Goal: Information Seeking & Learning: Understand process/instructions

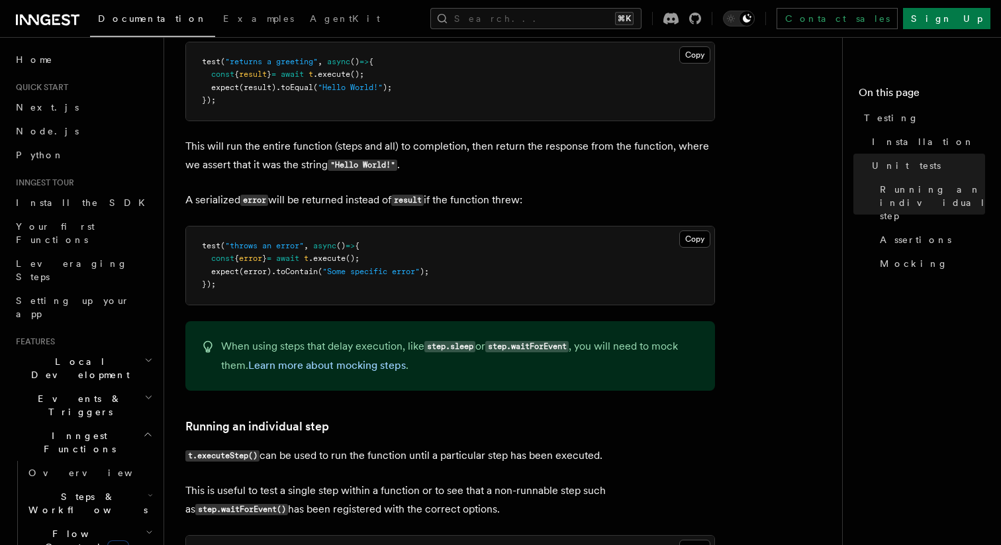
scroll to position [805, 0]
click at [385, 370] on link "Learn more about mocking steps" at bounding box center [327, 364] width 158 height 13
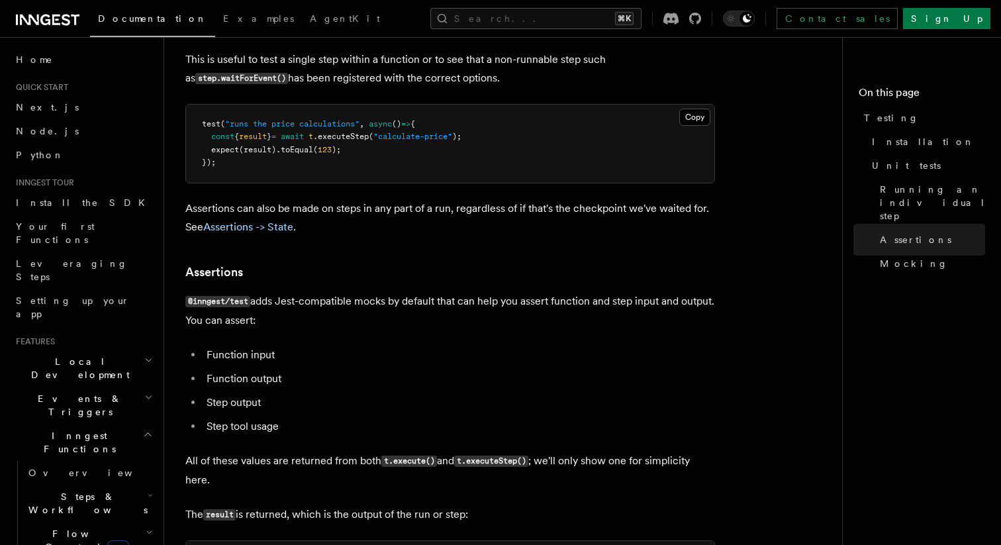
scroll to position [1209, 0]
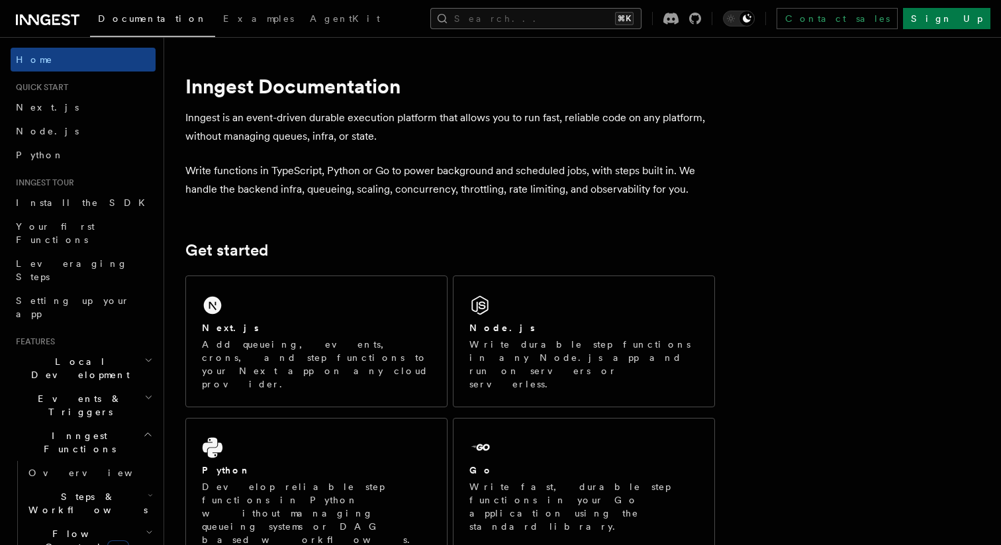
click at [580, 17] on button "Search... ⌘K" at bounding box center [535, 18] width 211 height 21
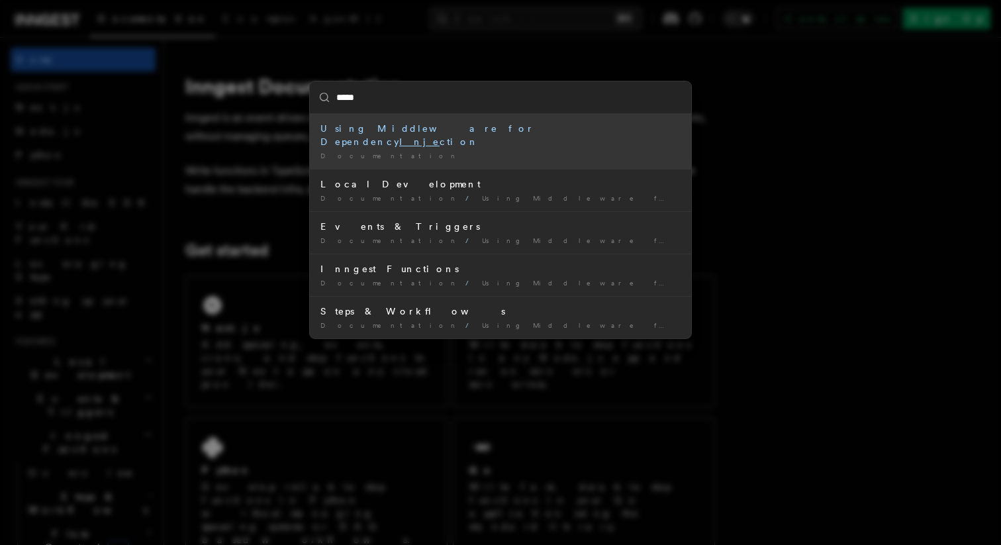
type input "******"
click at [503, 136] on li "Using Middleware for Dependency Inject ion Documentation /" at bounding box center [500, 141] width 381 height 55
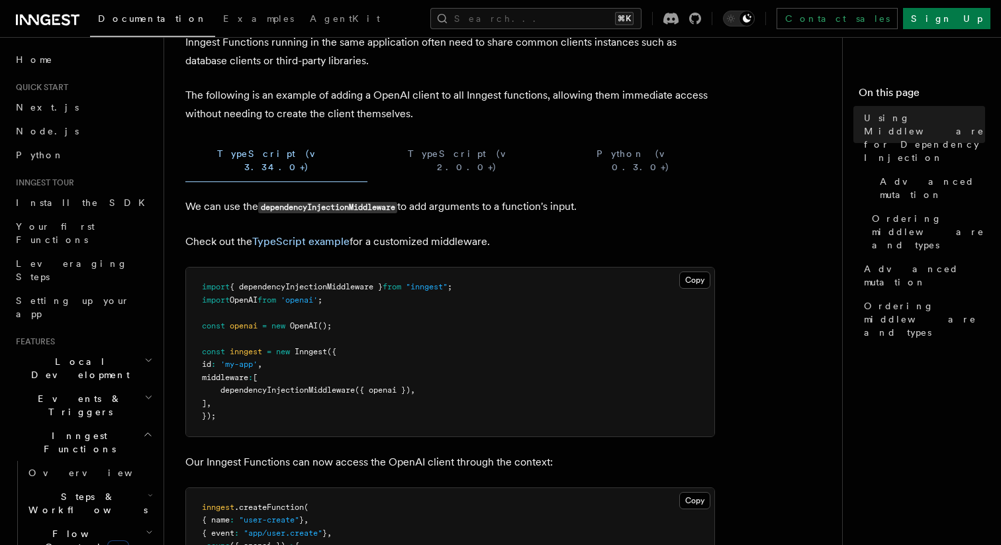
scroll to position [99, 0]
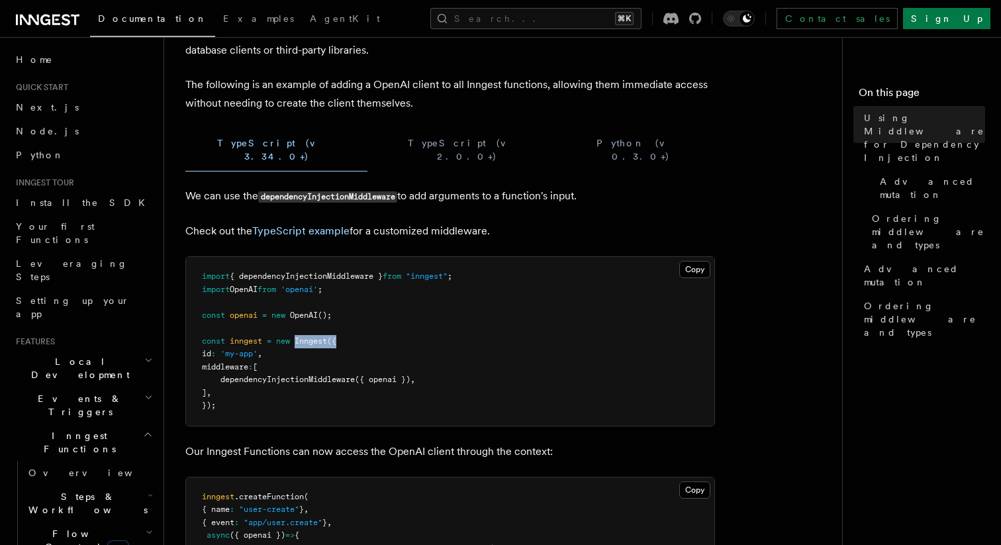
drag, startPoint x: 298, startPoint y: 328, endPoint x: 363, endPoint y: 326, distance: 64.9
click at [363, 326] on pre "import { dependencyInjectionMiddleware } from "inngest" ; import OpenAI from 'o…" at bounding box center [450, 341] width 528 height 169
drag, startPoint x: 279, startPoint y: 329, endPoint x: 391, endPoint y: 328, distance: 111.3
click at [391, 328] on pre "import { dependencyInjectionMiddleware } from "inngest" ; import OpenAI from 'o…" at bounding box center [450, 341] width 528 height 169
copy span "new Inngest ({"
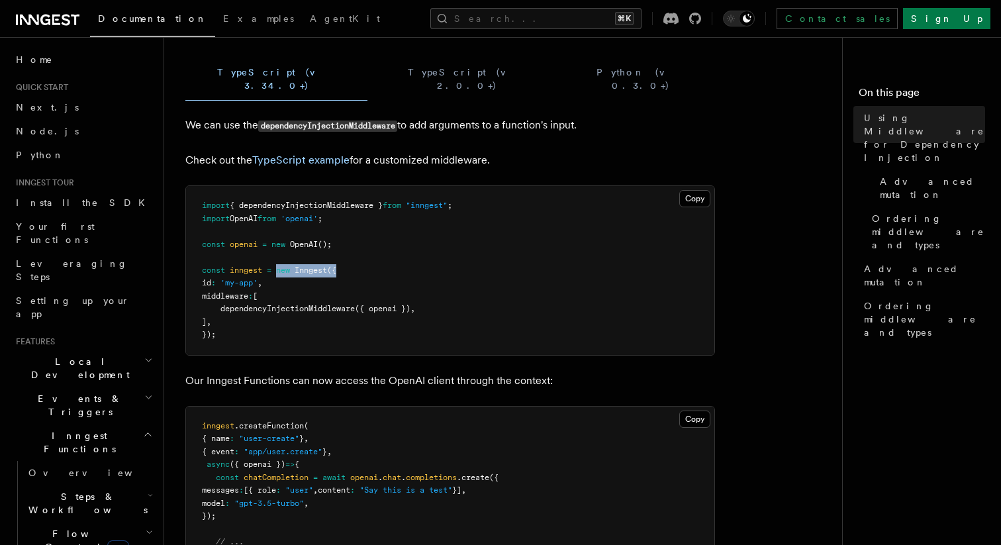
scroll to position [169, 0]
click at [334, 202] on span "{ dependencyInjectionMiddleware }" at bounding box center [306, 206] width 153 height 9
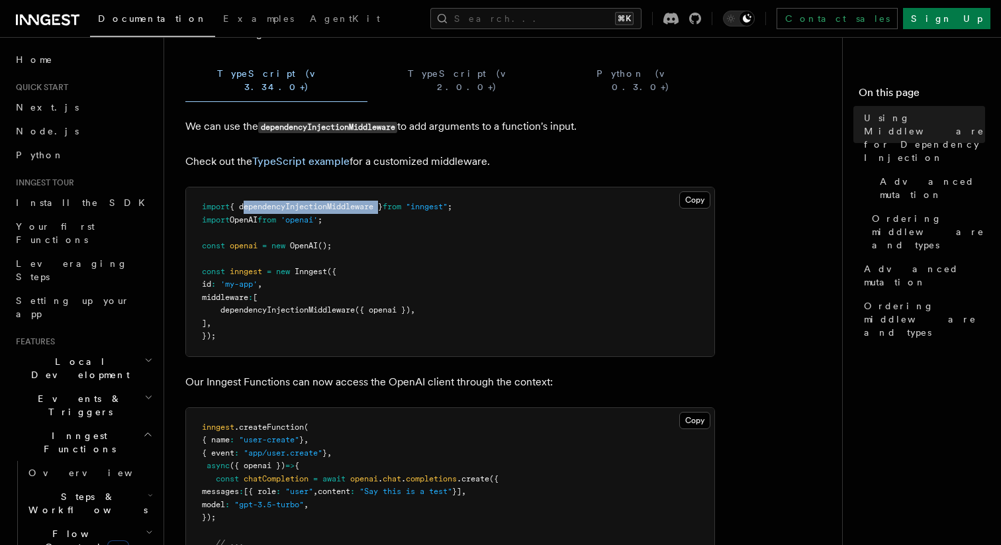
click at [334, 202] on span "{ dependencyInjectionMiddleware }" at bounding box center [306, 206] width 153 height 9
copy code "import { dependencyInjectionMiddleware } from "inngest" ;"
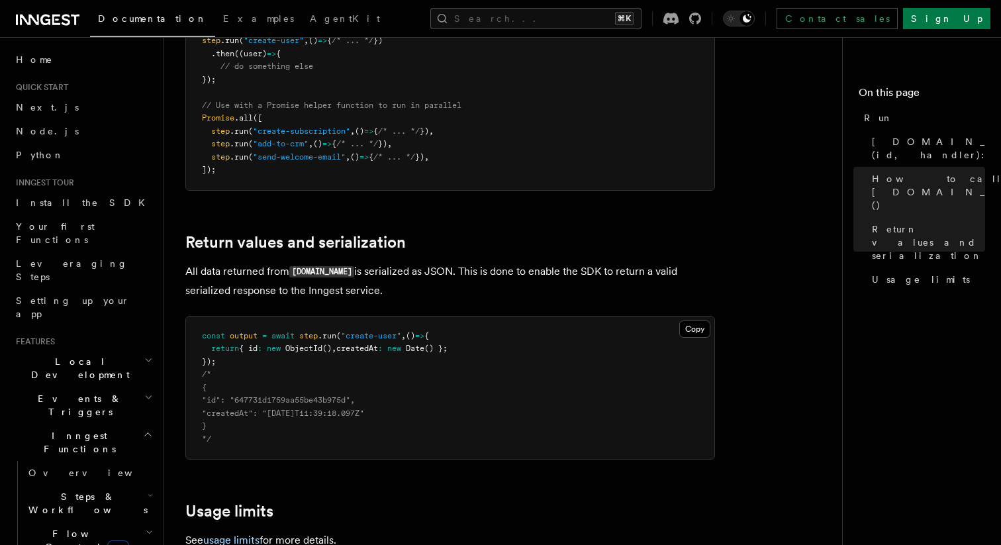
scroll to position [968, 0]
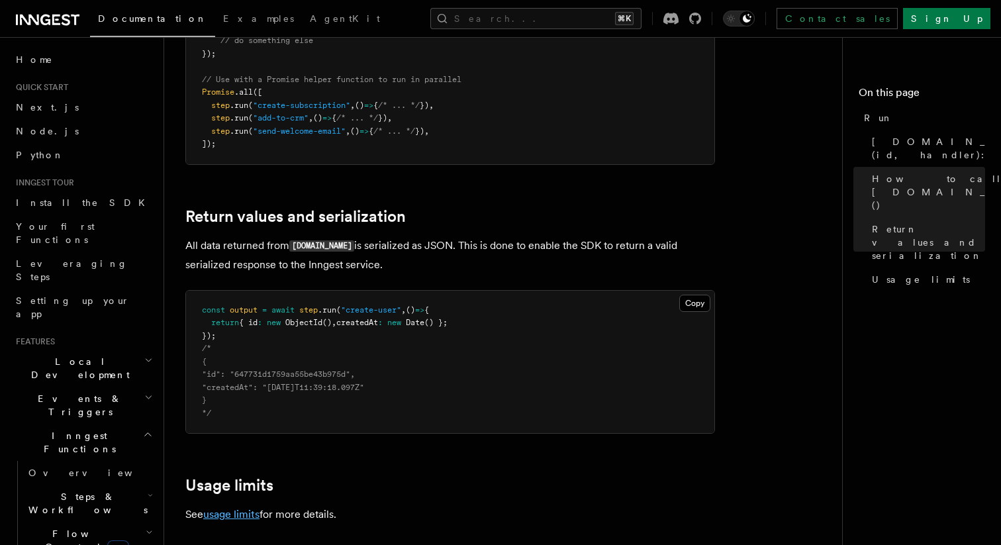
click at [223, 508] on link "usage limits" at bounding box center [231, 514] width 56 height 13
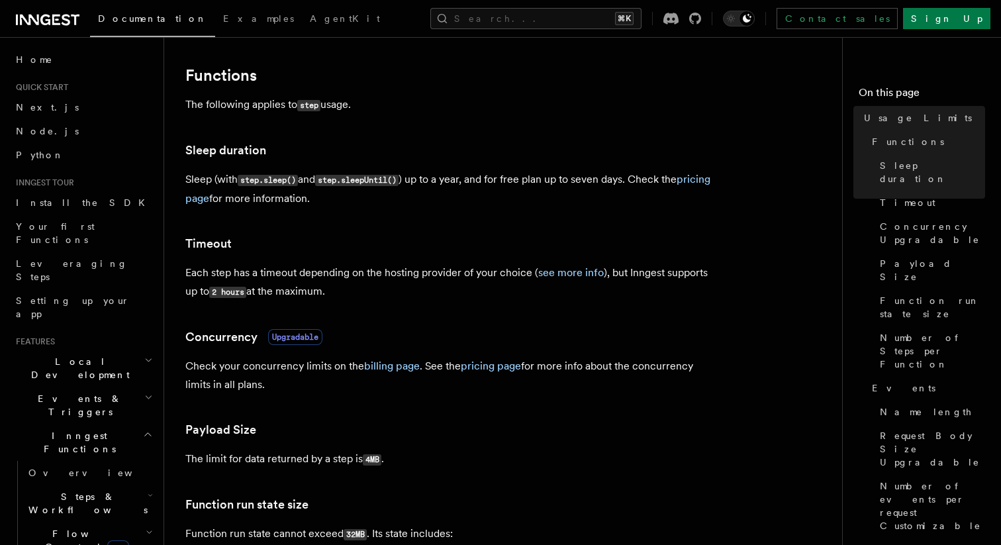
scroll to position [191, 0]
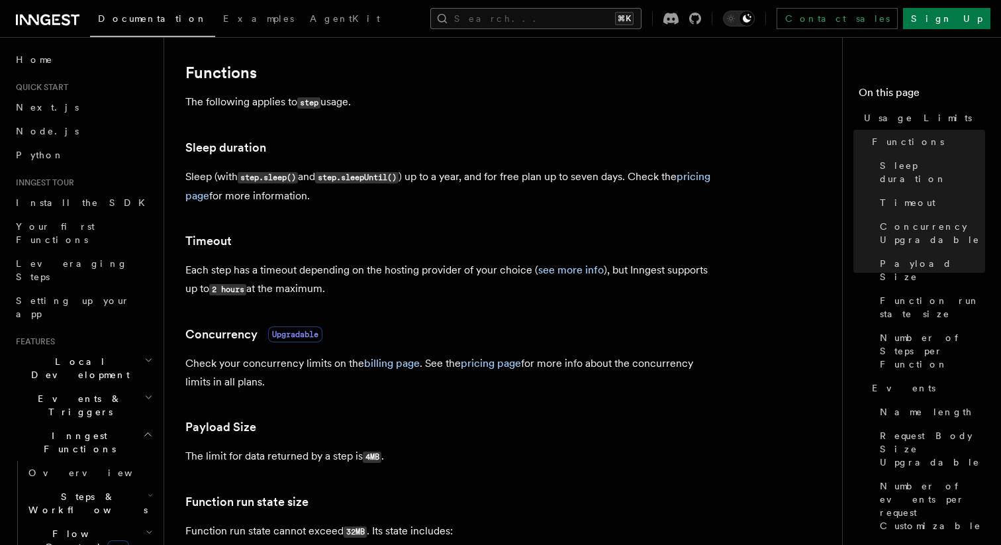
click at [558, 22] on button "Search... ⌘K" at bounding box center [535, 18] width 211 height 21
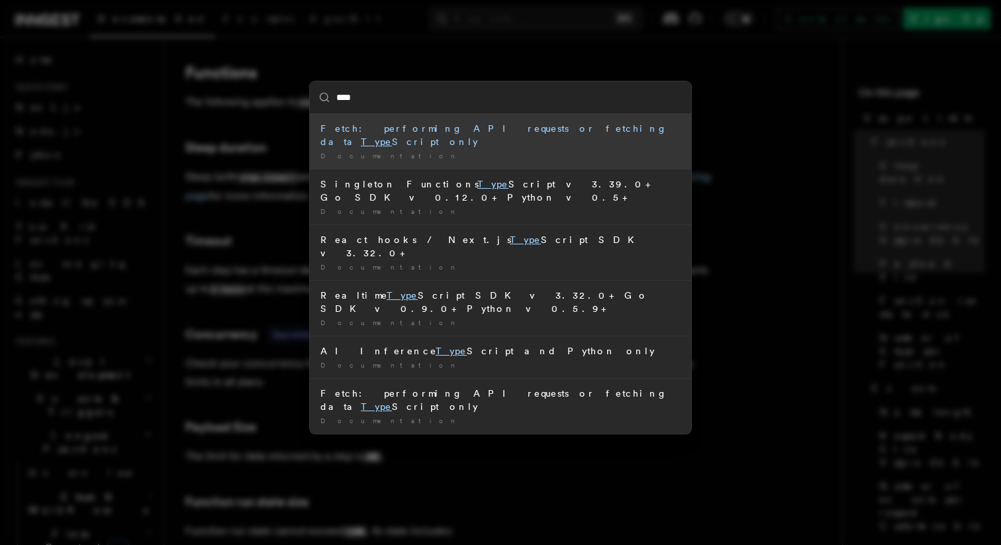
type input "****"
click at [487, 48] on div "**** Fetch: performing API requests or fetching data Type Script only Documenta…" at bounding box center [500, 272] width 1001 height 545
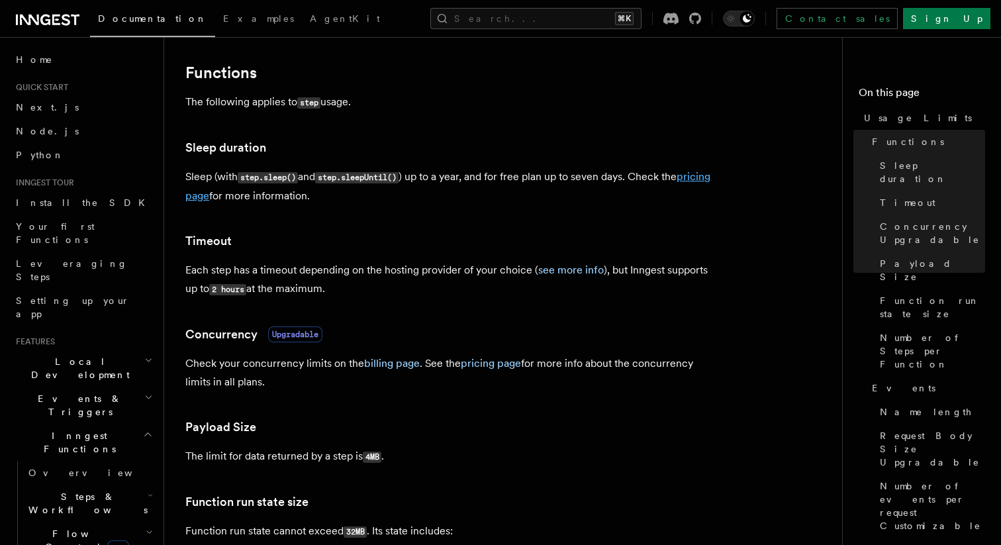
click at [213, 197] on link "pricing page" at bounding box center [447, 186] width 525 height 32
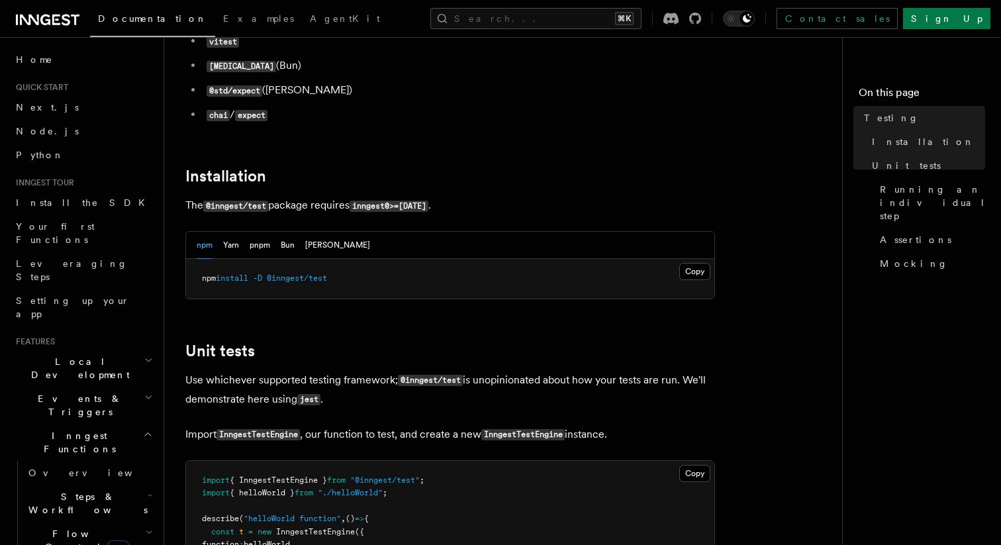
scroll to position [209, 0]
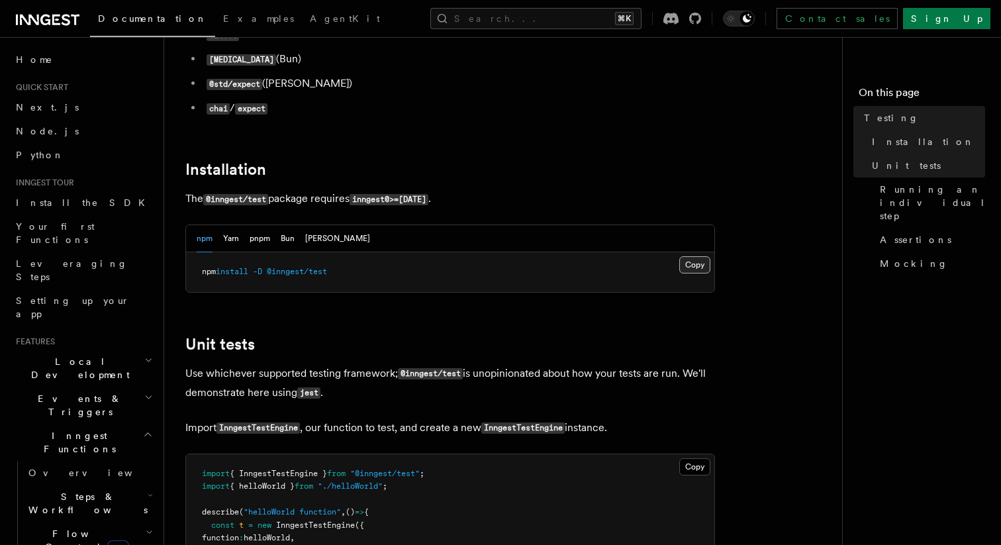
click at [695, 273] on button "Copy Copied" at bounding box center [694, 264] width 31 height 17
click at [265, 241] on button "pnpm" at bounding box center [260, 238] width 21 height 27
click at [693, 268] on button "Copy Copied" at bounding box center [694, 264] width 31 height 17
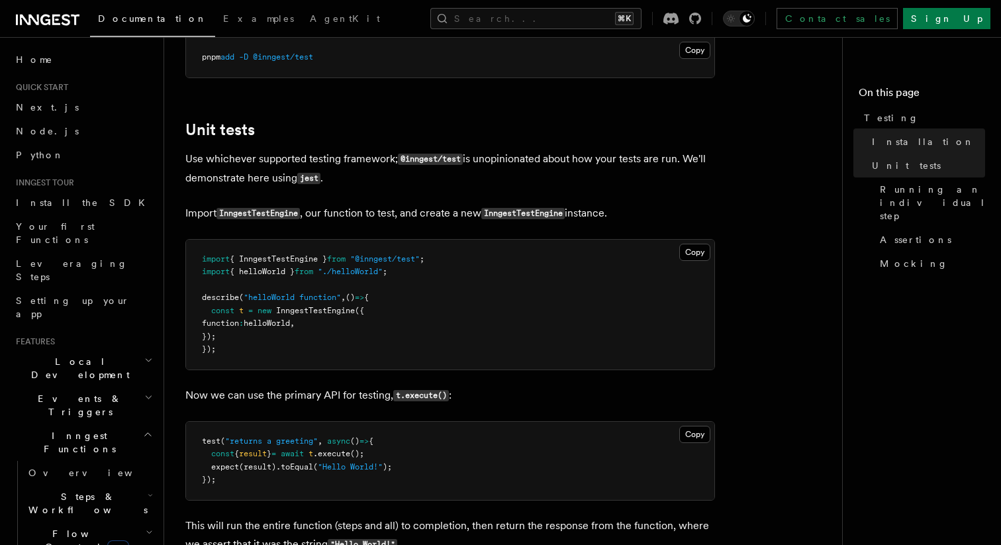
scroll to position [425, 0]
click at [299, 261] on span "{ InngestTestEngine }" at bounding box center [278, 257] width 97 height 9
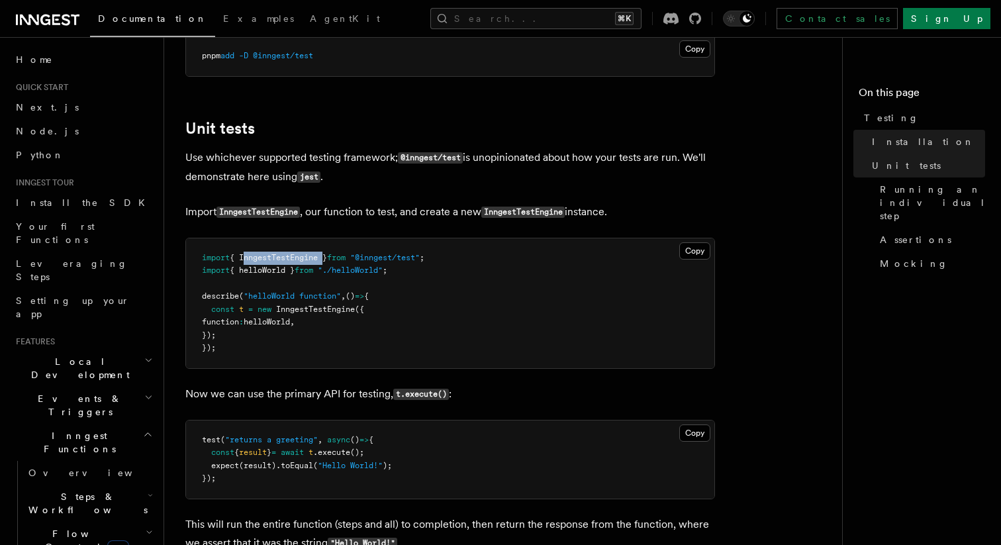
click at [299, 261] on span "{ InngestTestEngine }" at bounding box center [278, 257] width 97 height 9
copy code "import { InngestTestEngine } from "@inngest/test" ;"
click at [234, 330] on pre "import { InngestTestEngine } from "@inngest/test" ; import { helloWorld } from …" at bounding box center [450, 303] width 528 height 130
copy code "const t = new InngestTestEngine ({ function : helloWorld , });"
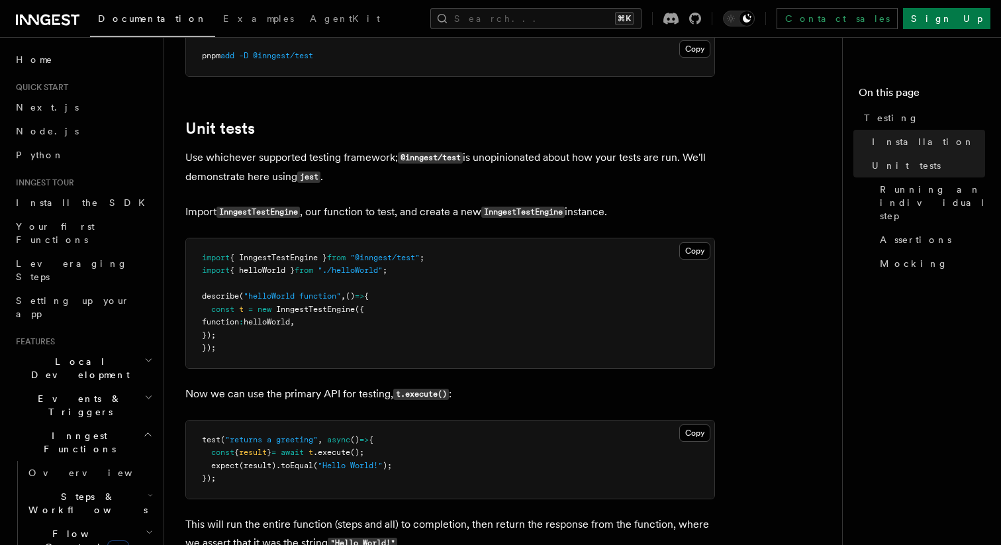
drag, startPoint x: 227, startPoint y: 337, endPoint x: 209, endPoint y: 314, distance: 29.7
click at [209, 314] on pre "import { InngestTestEngine } from "@inngest/test" ; import { helloWorld } from …" at bounding box center [450, 303] width 528 height 130
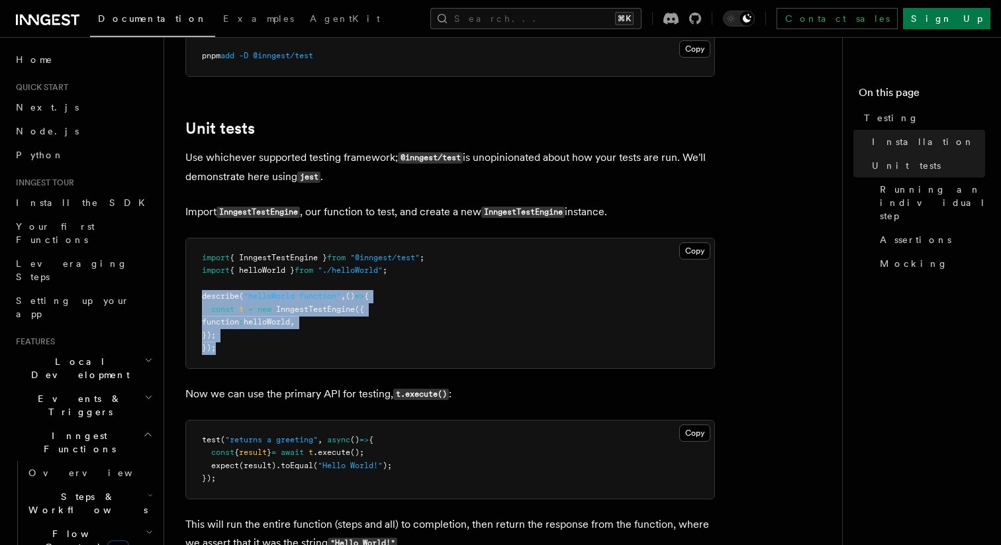
drag, startPoint x: 221, startPoint y: 353, endPoint x: 201, endPoint y: 301, distance: 55.3
click at [201, 301] on pre "import { InngestTestEngine } from "@inngest/test" ; import { helloWorld } from …" at bounding box center [450, 303] width 528 height 130
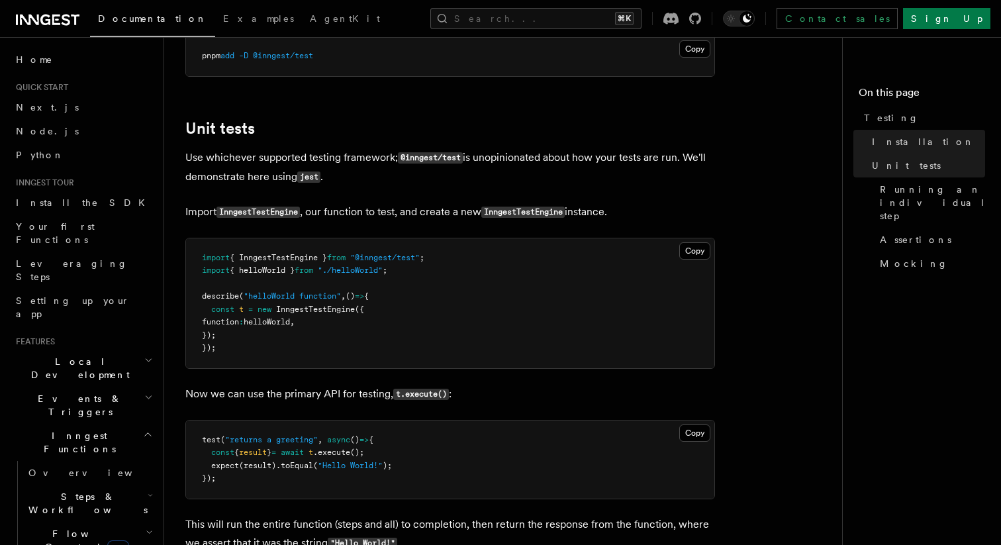
click at [241, 342] on pre "import { InngestTestEngine } from "@inngest/test" ; import { helloWorld } from …" at bounding box center [450, 303] width 528 height 130
drag, startPoint x: 224, startPoint y: 352, endPoint x: 201, endPoint y: 317, distance: 42.6
click at [201, 317] on pre "import { InngestTestEngine } from "@inngest/test" ; import { helloWorld } from …" at bounding box center [450, 303] width 528 height 130
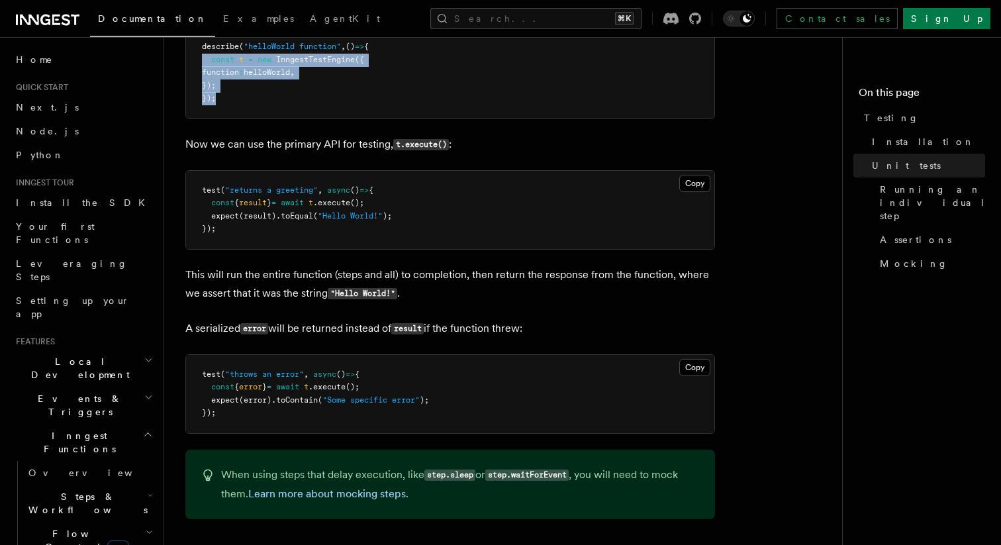
scroll to position [694, 0]
